Goal: Task Accomplishment & Management: Use online tool/utility

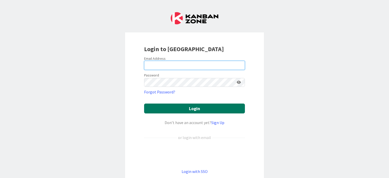
type input "[PERSON_NAME][EMAIL_ADDRESS][PERSON_NAME][DOMAIN_NAME]"
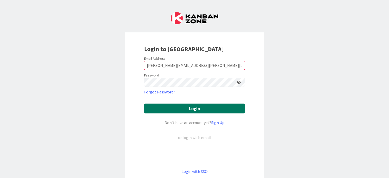
click at [194, 109] on button "Login" at bounding box center [194, 109] width 101 height 10
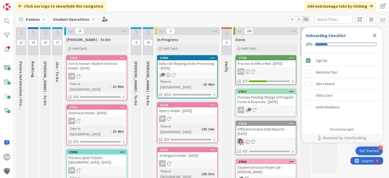
click at [375, 35] on icon "Close Checklist" at bounding box center [374, 35] width 3 height 3
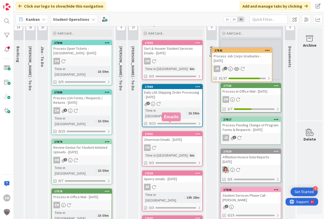
scroll to position [0, 19]
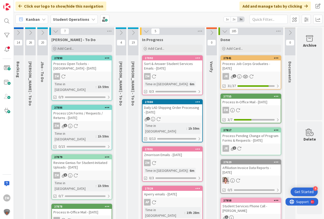
click at [64, 50] on span "Add Card..." at bounding box center [66, 48] width 16 height 5
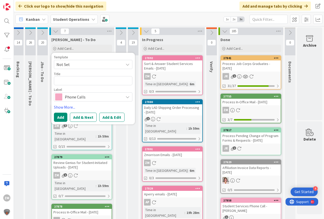
click at [126, 64] on icon at bounding box center [128, 64] width 4 height 4
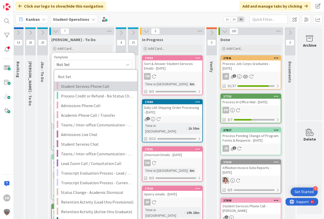
click at [85, 87] on span "Student Services Phone Call" at bounding box center [97, 86] width 72 height 7
type textarea "x"
type textarea "Student Services Phone Call"
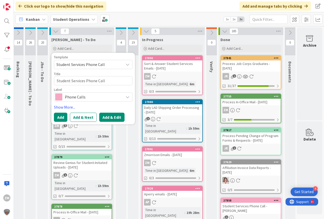
click at [106, 117] on button "Add & Edit" at bounding box center [111, 117] width 25 height 9
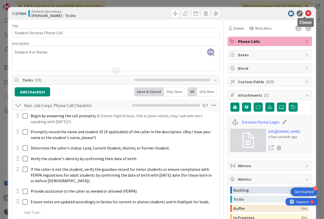
click at [306, 12] on icon at bounding box center [309, 13] width 6 height 6
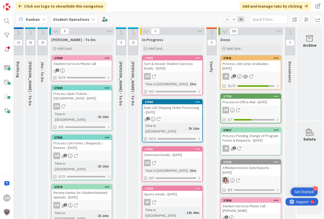
click at [105, 58] on icon at bounding box center [107, 58] width 5 height 4
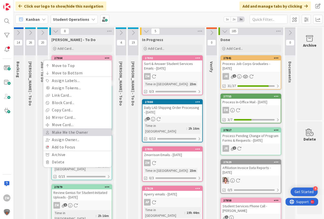
click at [70, 132] on link "Make Me the Owner" at bounding box center [77, 131] width 68 height 7
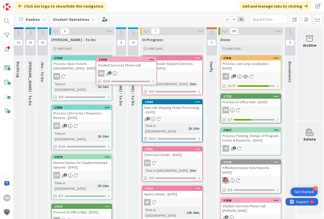
scroll to position [0, 15]
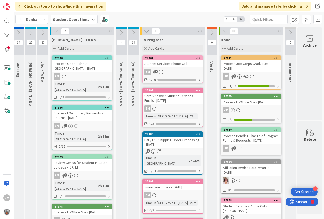
click at [172, 69] on div "ZM 1" at bounding box center [173, 71] width 60 height 7
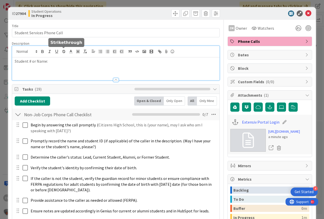
click at [64, 52] on div "Student # or Name:" at bounding box center [116, 63] width 208 height 34
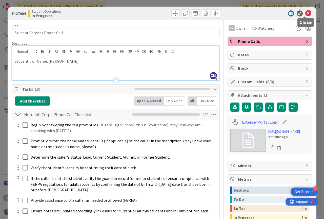
click at [306, 12] on icon at bounding box center [309, 13] width 6 height 6
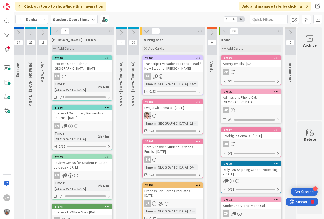
click at [67, 49] on span "Add Card..." at bounding box center [66, 48] width 16 height 5
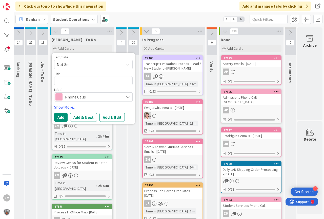
click at [129, 65] on icon at bounding box center [128, 64] width 4 height 4
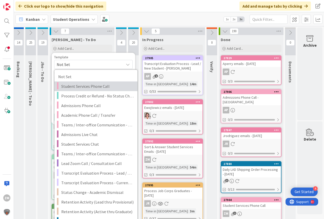
click at [87, 85] on span "Student Services Phone Call" at bounding box center [97, 86] width 72 height 7
type textarea "x"
type textarea "Student Services Phone Call"
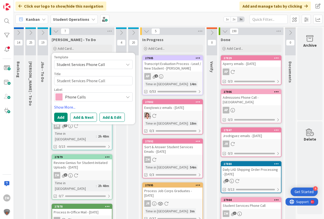
click at [112, 117] on button "Add & Edit" at bounding box center [112, 117] width 25 height 9
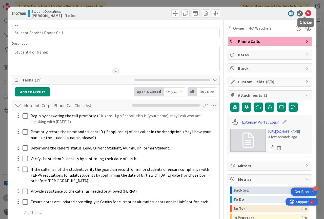
click at [306, 12] on icon at bounding box center [309, 13] width 6 height 6
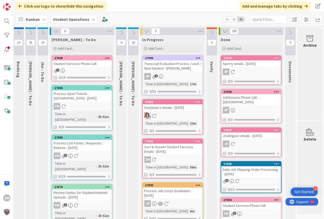
click at [107, 57] on icon at bounding box center [107, 58] width 5 height 4
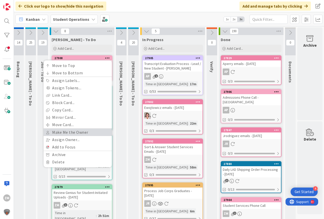
click at [69, 132] on link "Make Me the Owner" at bounding box center [78, 131] width 68 height 7
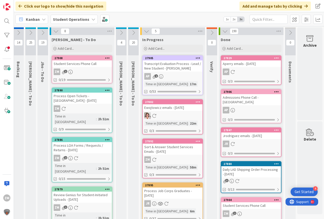
click at [78, 67] on link "27908 Move to Top Move to Bottom Assign Labels... Assign Tokens... Link Card...…" at bounding box center [82, 69] width 61 height 28
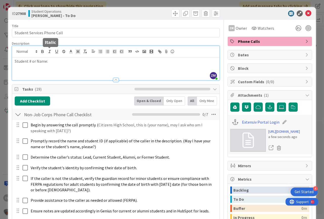
click at [52, 53] on div "ZM [PERSON_NAME] just joined Student # or Name:" at bounding box center [116, 63] width 208 height 34
drag, startPoint x: 303, startPoint y: 12, endPoint x: 291, endPoint y: 21, distance: 15.6
click at [306, 12] on icon at bounding box center [309, 13] width 6 height 6
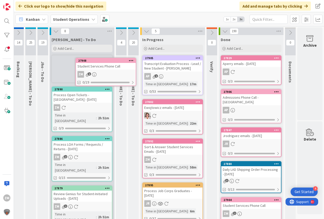
scroll to position [0, 9]
